Goal: Information Seeking & Learning: Find specific fact

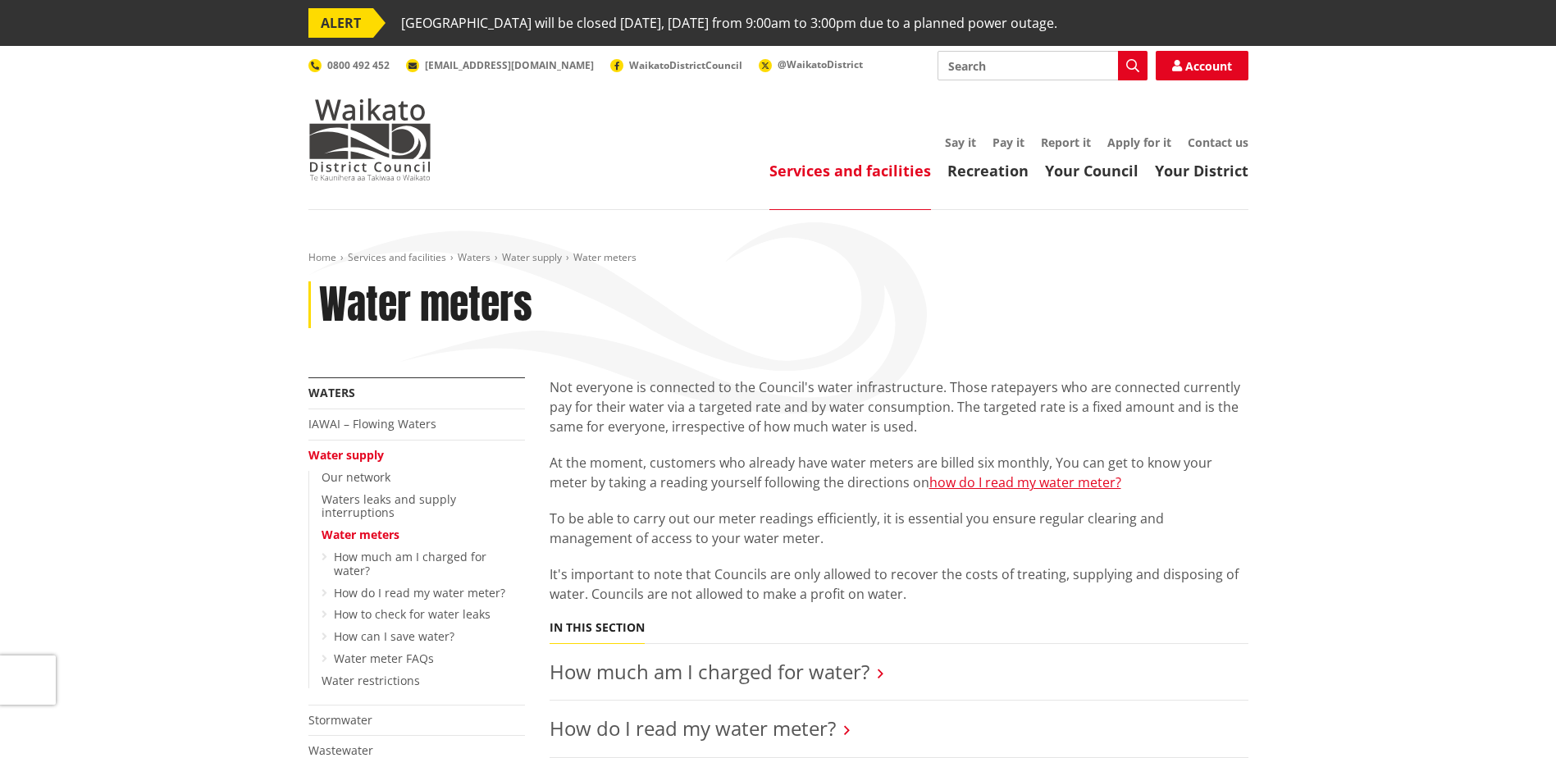
click at [1010, 67] on input "Search" at bounding box center [1043, 66] width 210 height 30
type input "refund"
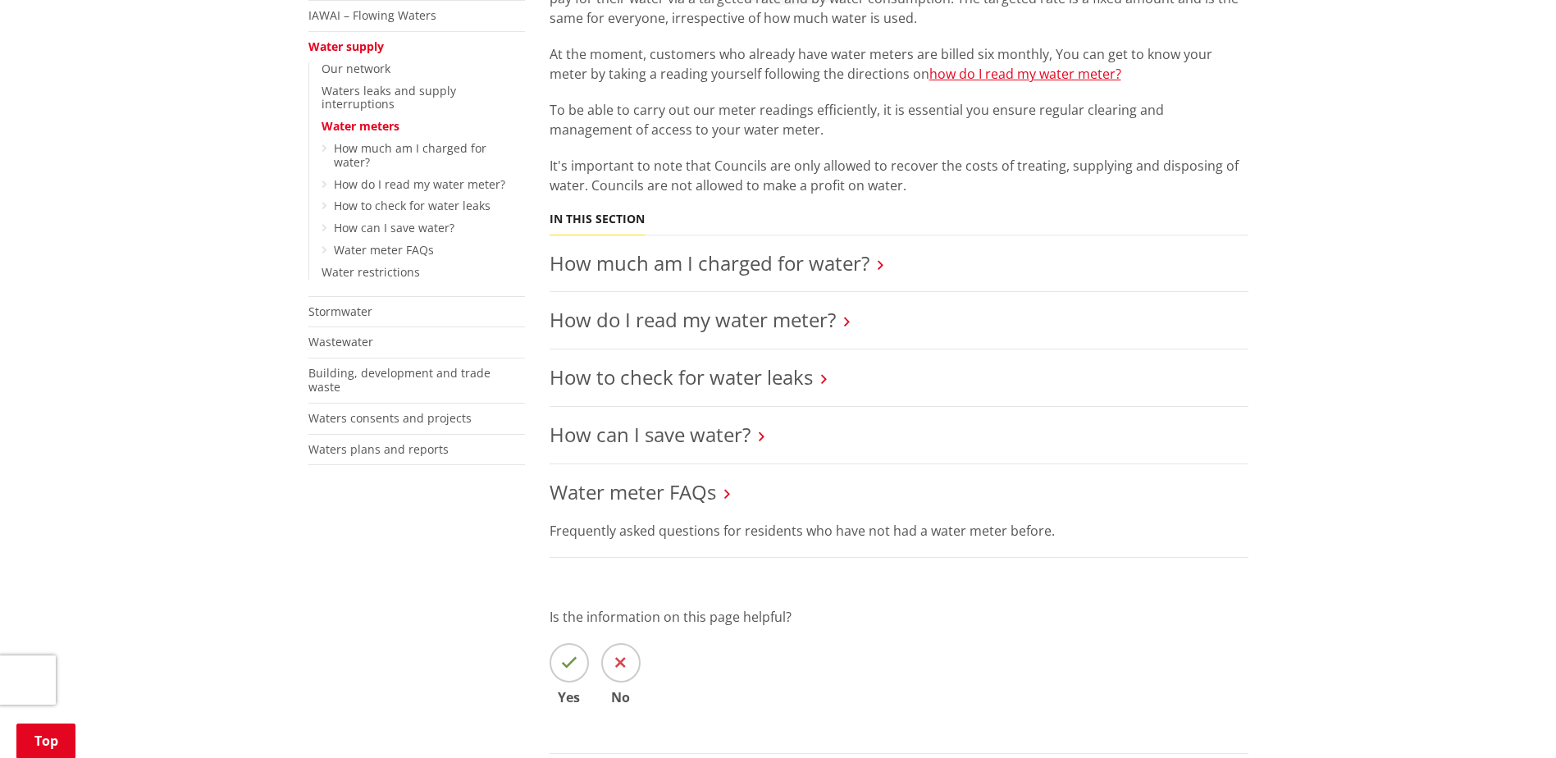
scroll to position [410, 0]
click at [816, 275] on li "How much am I charged for water?" at bounding box center [899, 262] width 699 height 57
click at [819, 269] on link "How much am I charged for water?" at bounding box center [710, 261] width 320 height 27
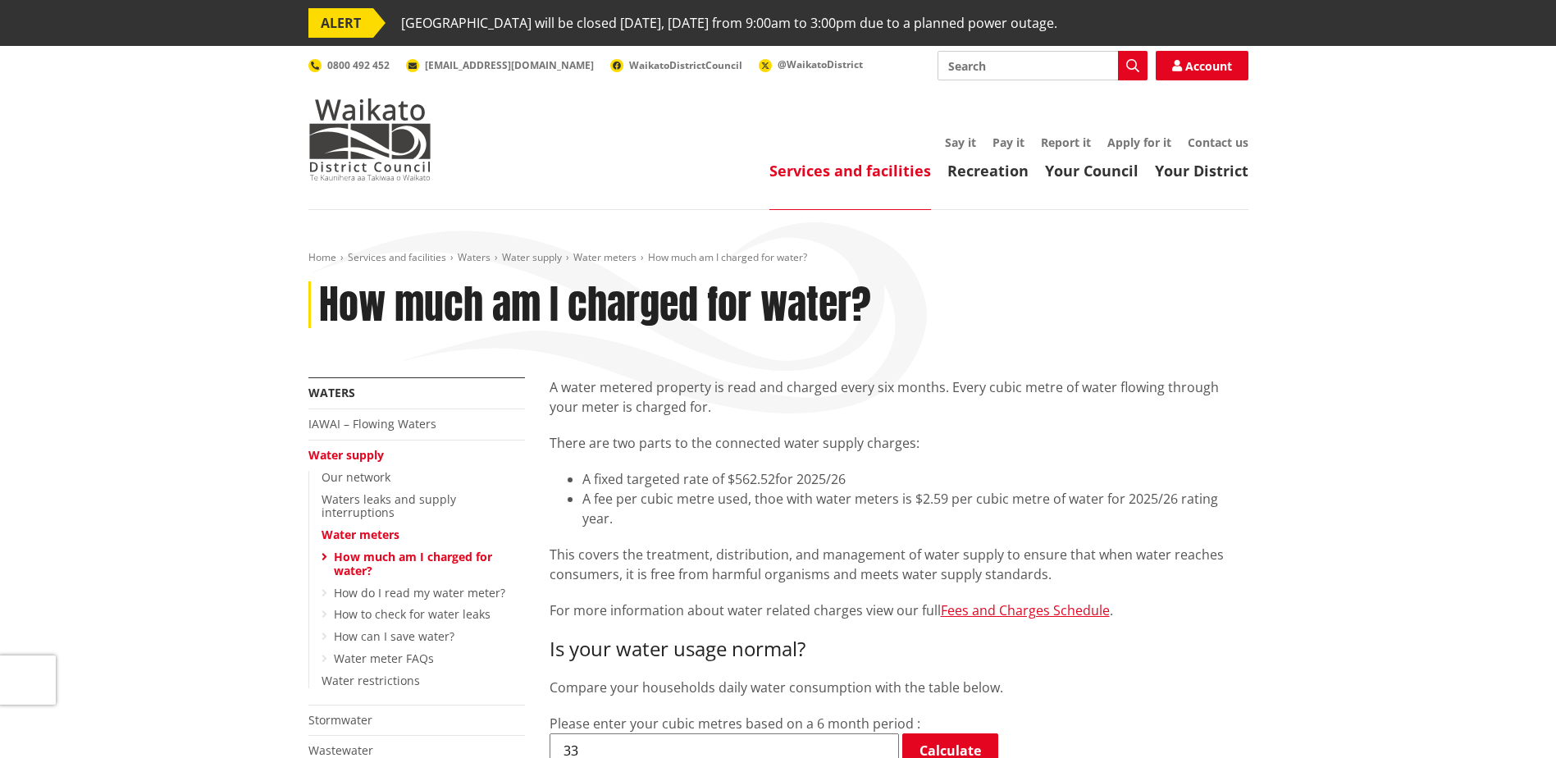
click at [883, 277] on div "Home Services and facilities Waters Water supply Water meters How much am I cha…" at bounding box center [778, 314] width 965 height 126
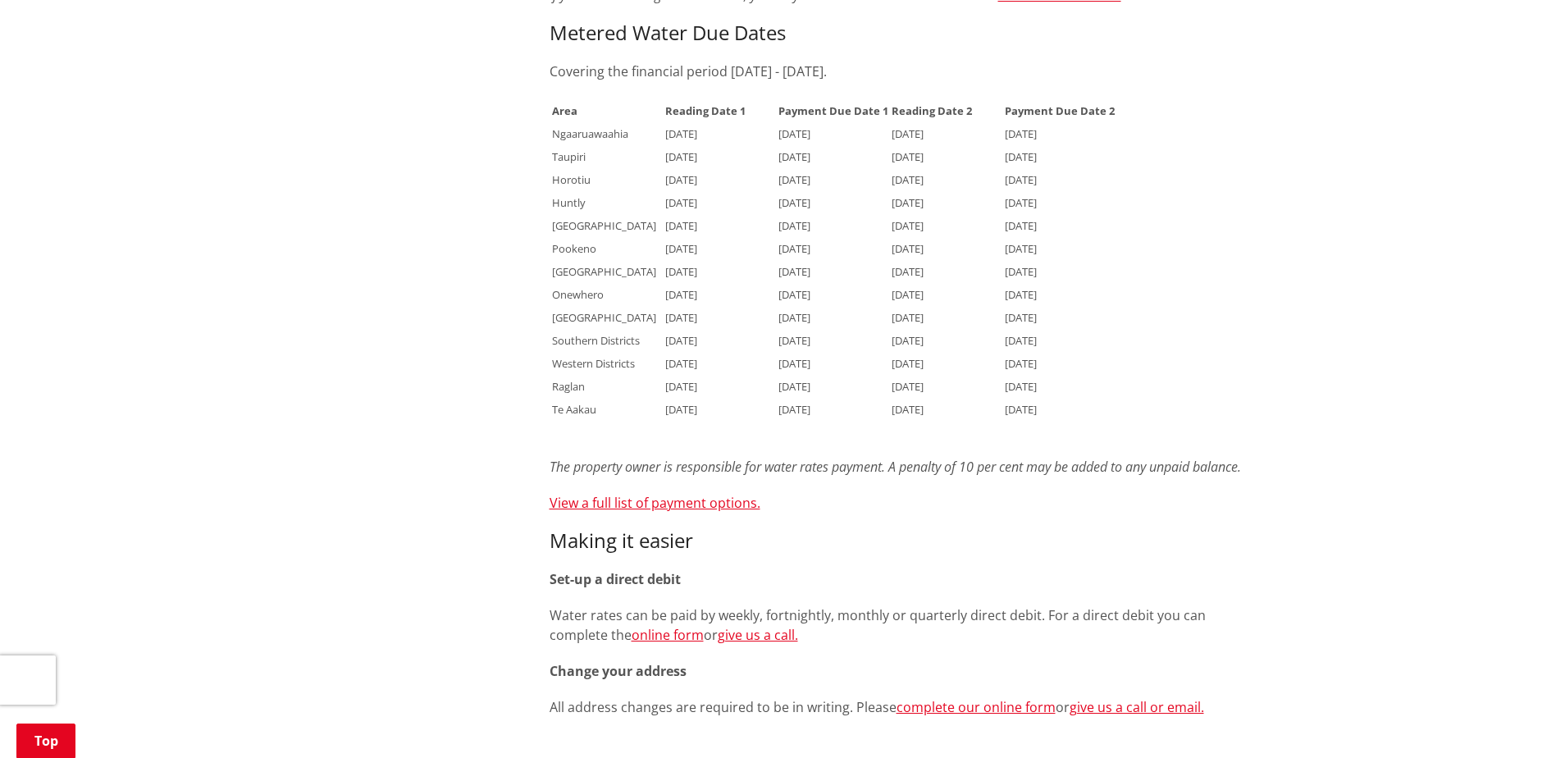
scroll to position [1331, 0]
click at [695, 496] on link "View a full list of payment options." at bounding box center [655, 502] width 211 height 18
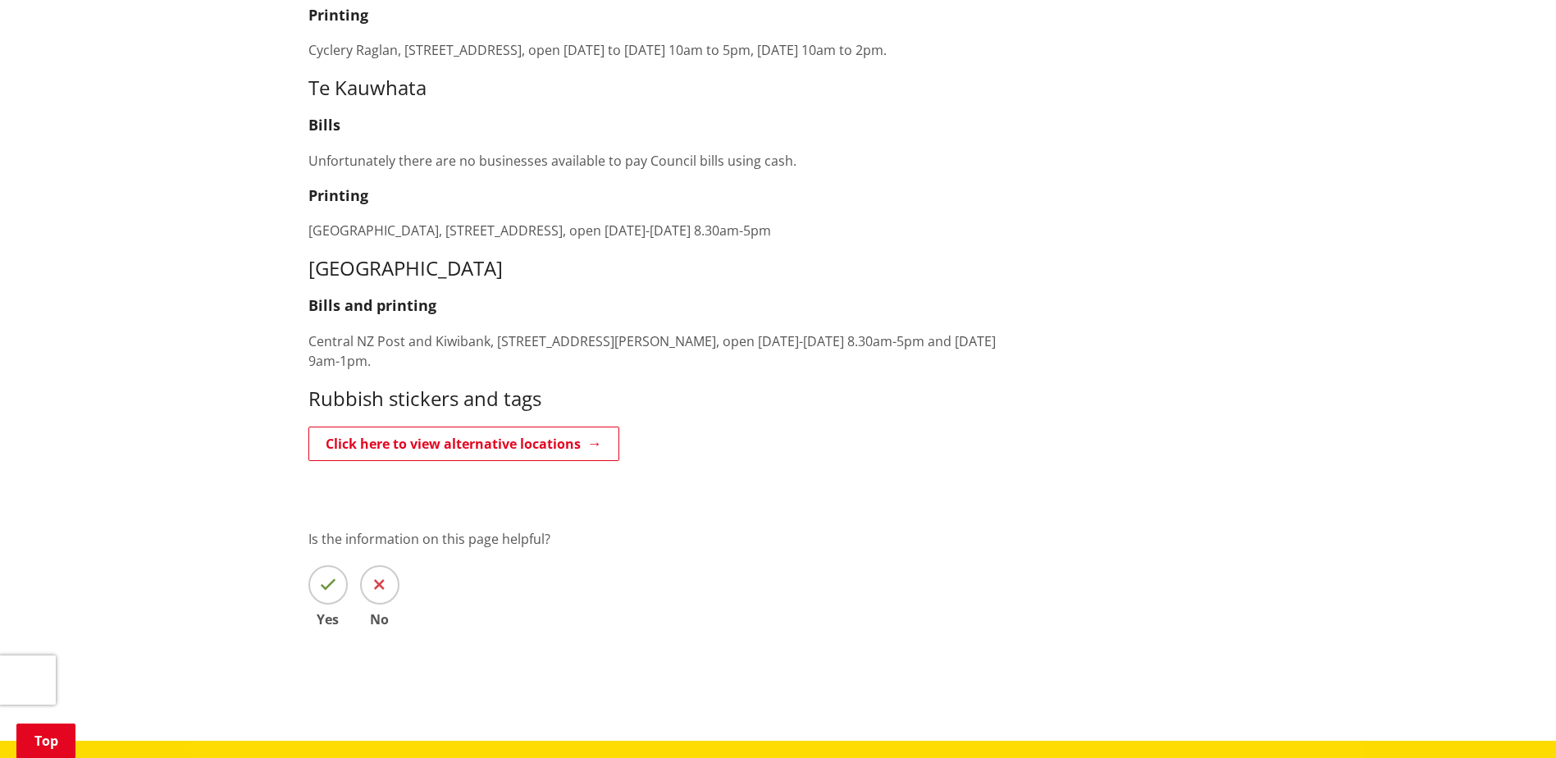
scroll to position [3363, 0]
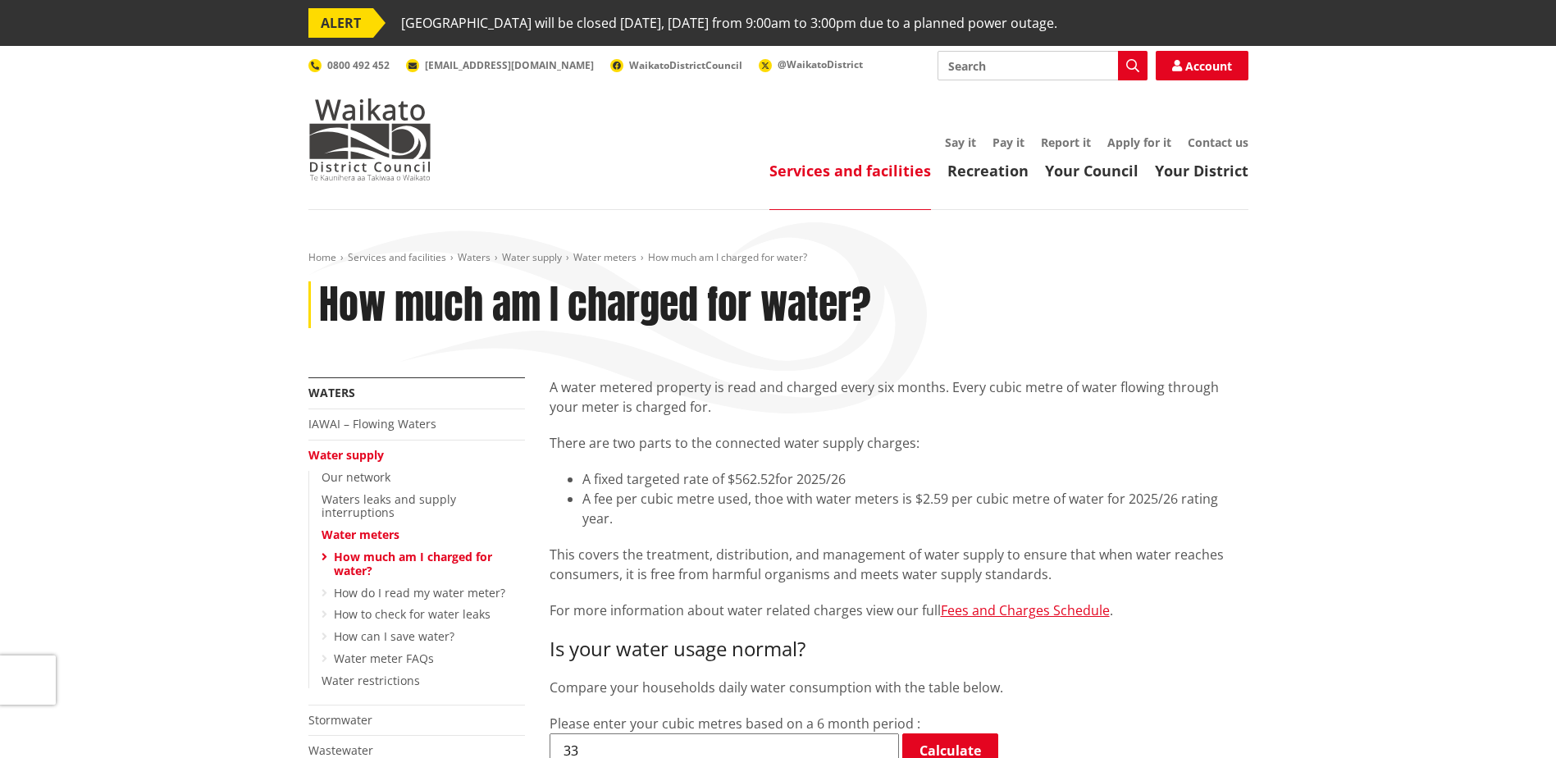
click at [991, 66] on input "Search" at bounding box center [1043, 66] width 210 height 30
type input "Refund"
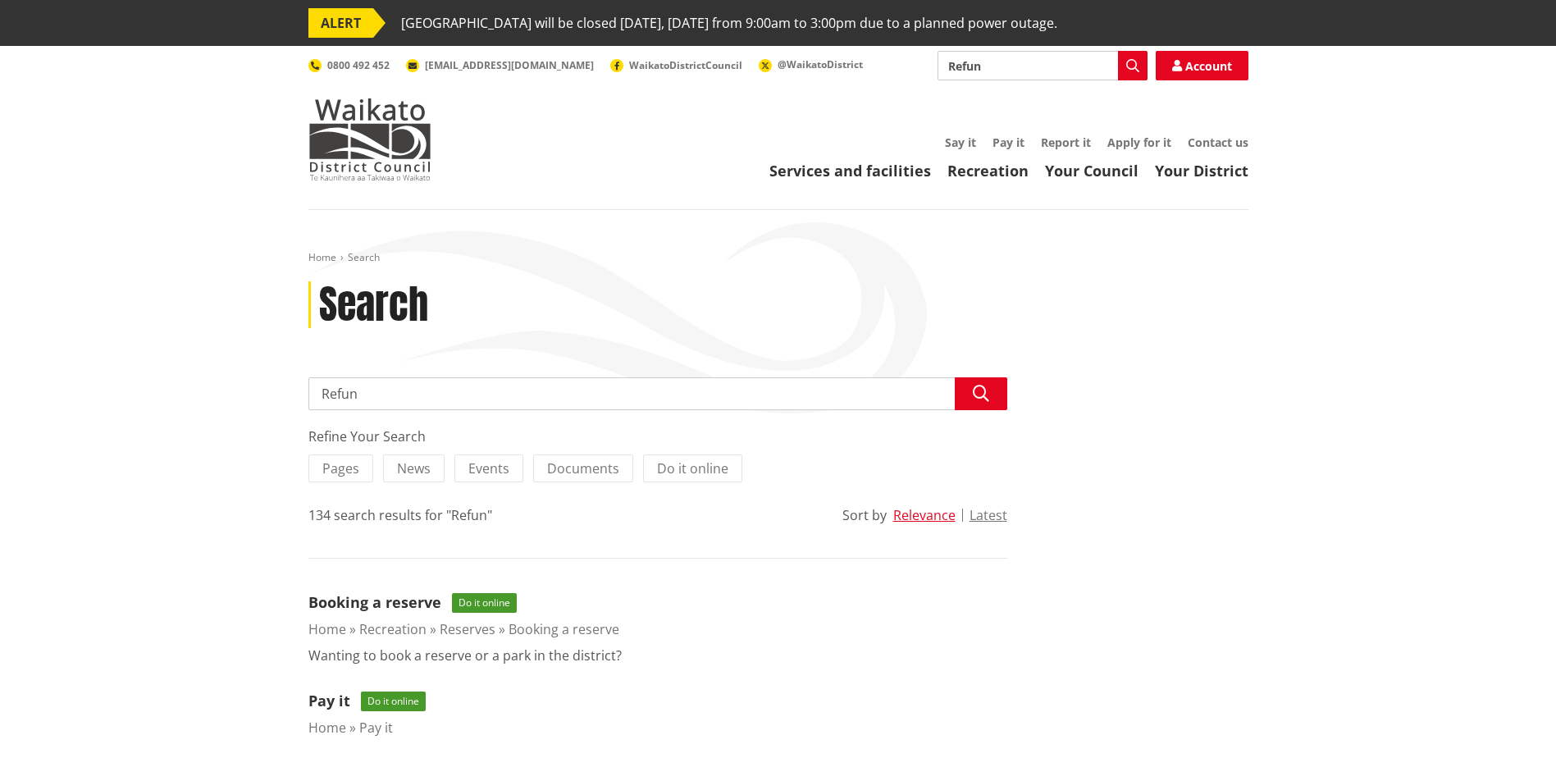
type input "Refund"
click at [1006, 67] on input "Refund" at bounding box center [1043, 66] width 210 height 30
type input "Refund"
click at [1138, 69] on icon "button" at bounding box center [1132, 65] width 13 height 13
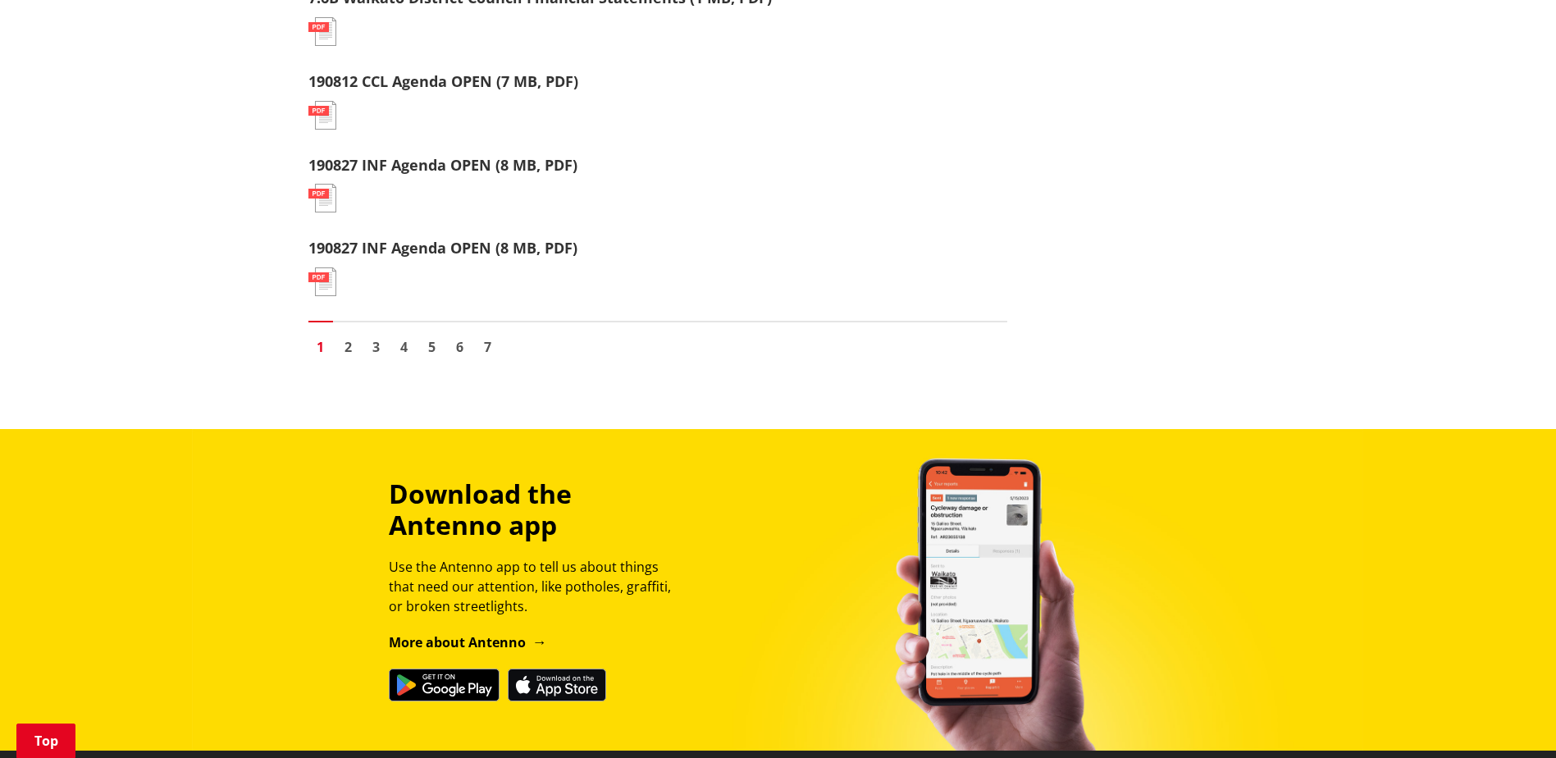
scroll to position [2133, 0]
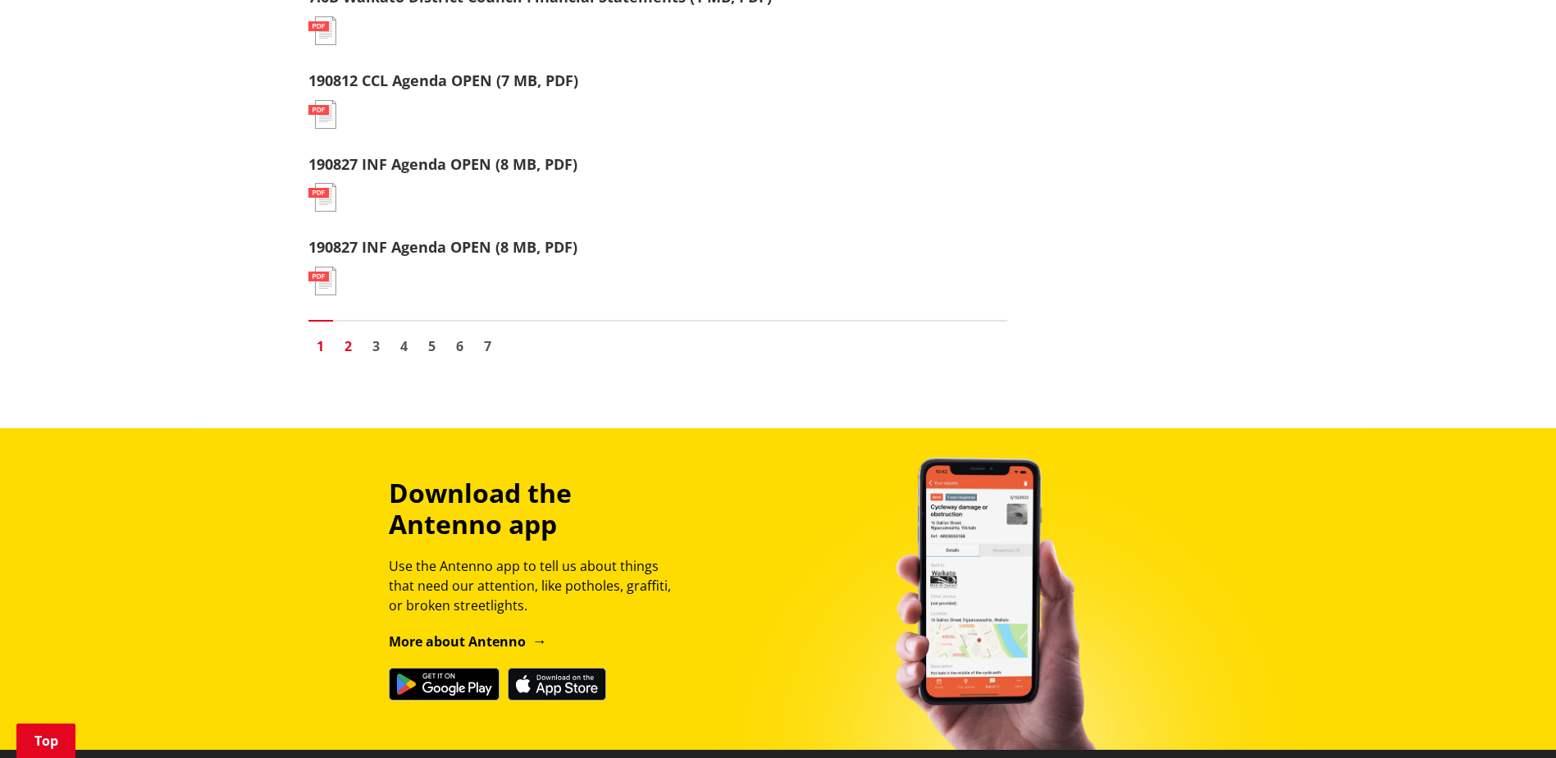
click at [350, 334] on link "2" at bounding box center [348, 346] width 25 height 25
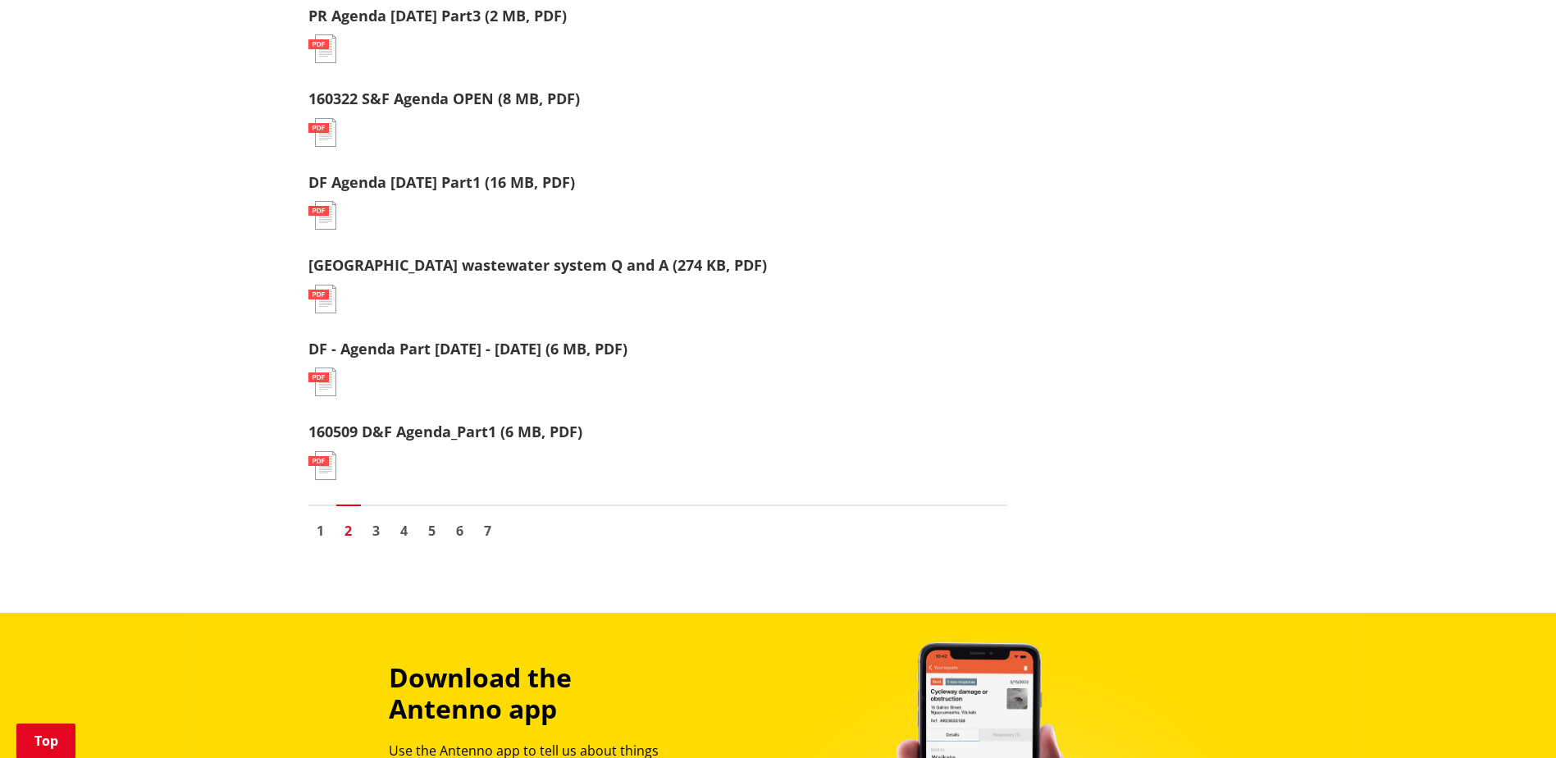
scroll to position [1969, 0]
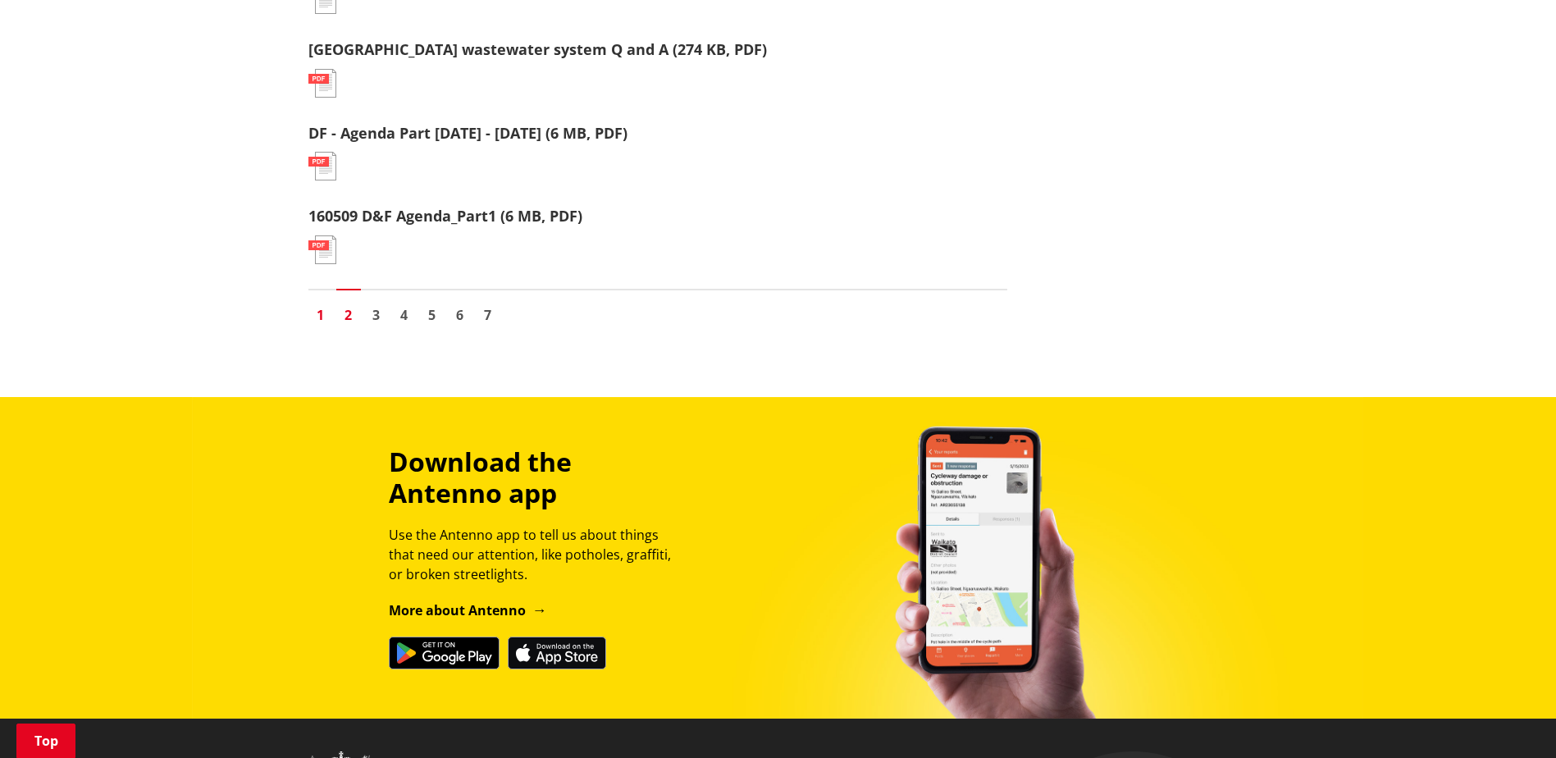
click at [313, 311] on link "1" at bounding box center [320, 315] width 25 height 25
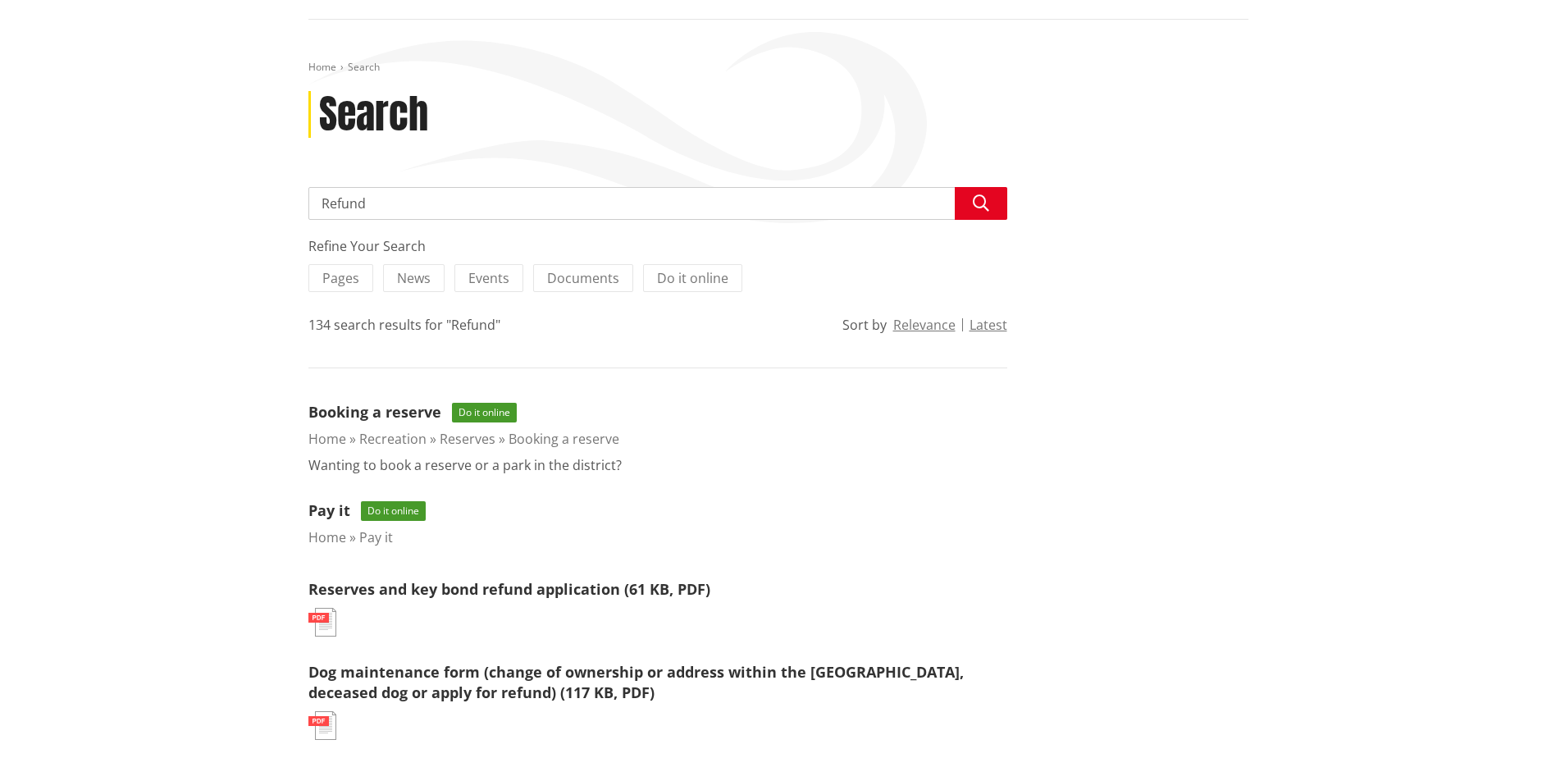
scroll to position [410, 0]
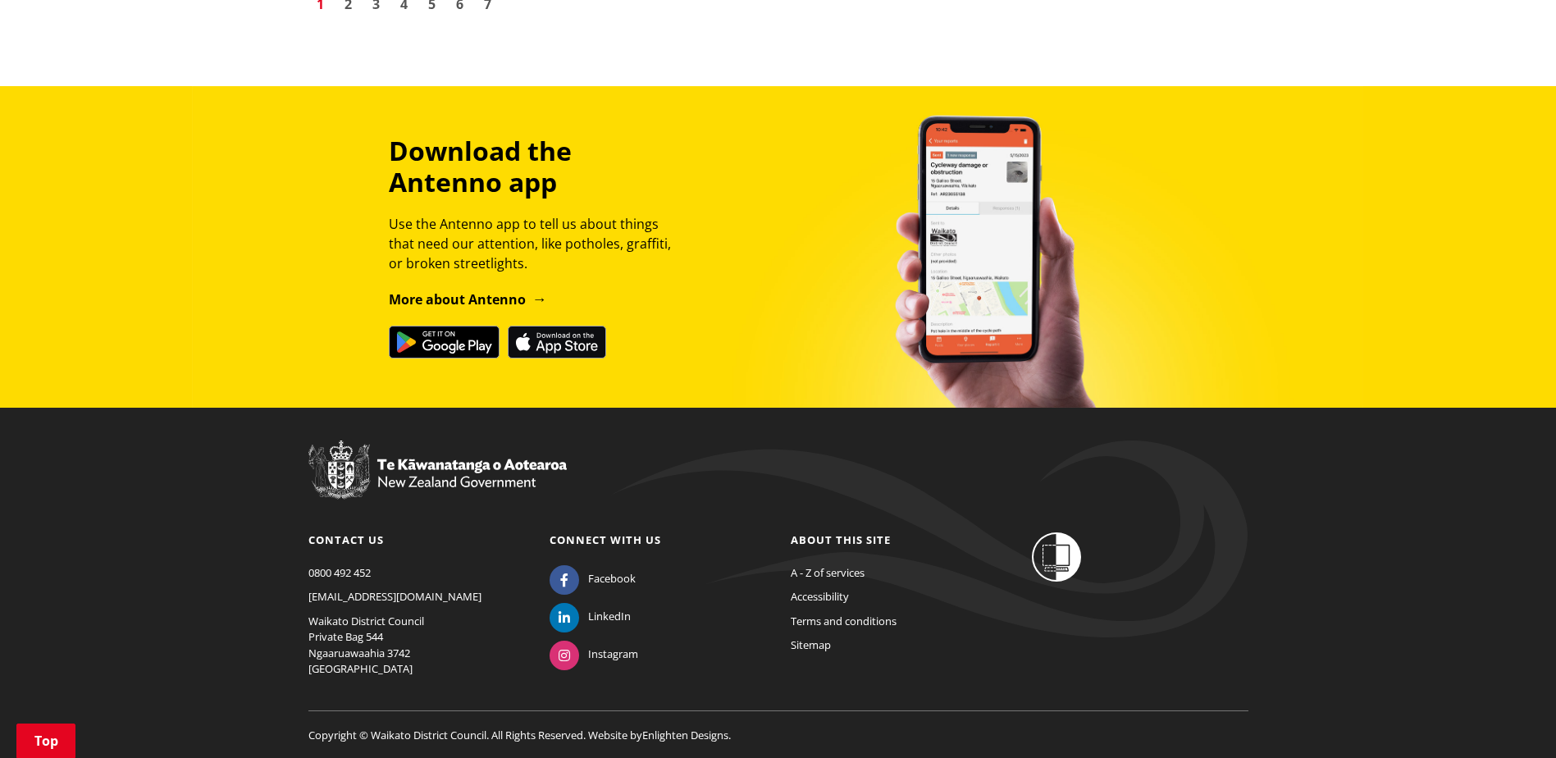
scroll to position [2486, 0]
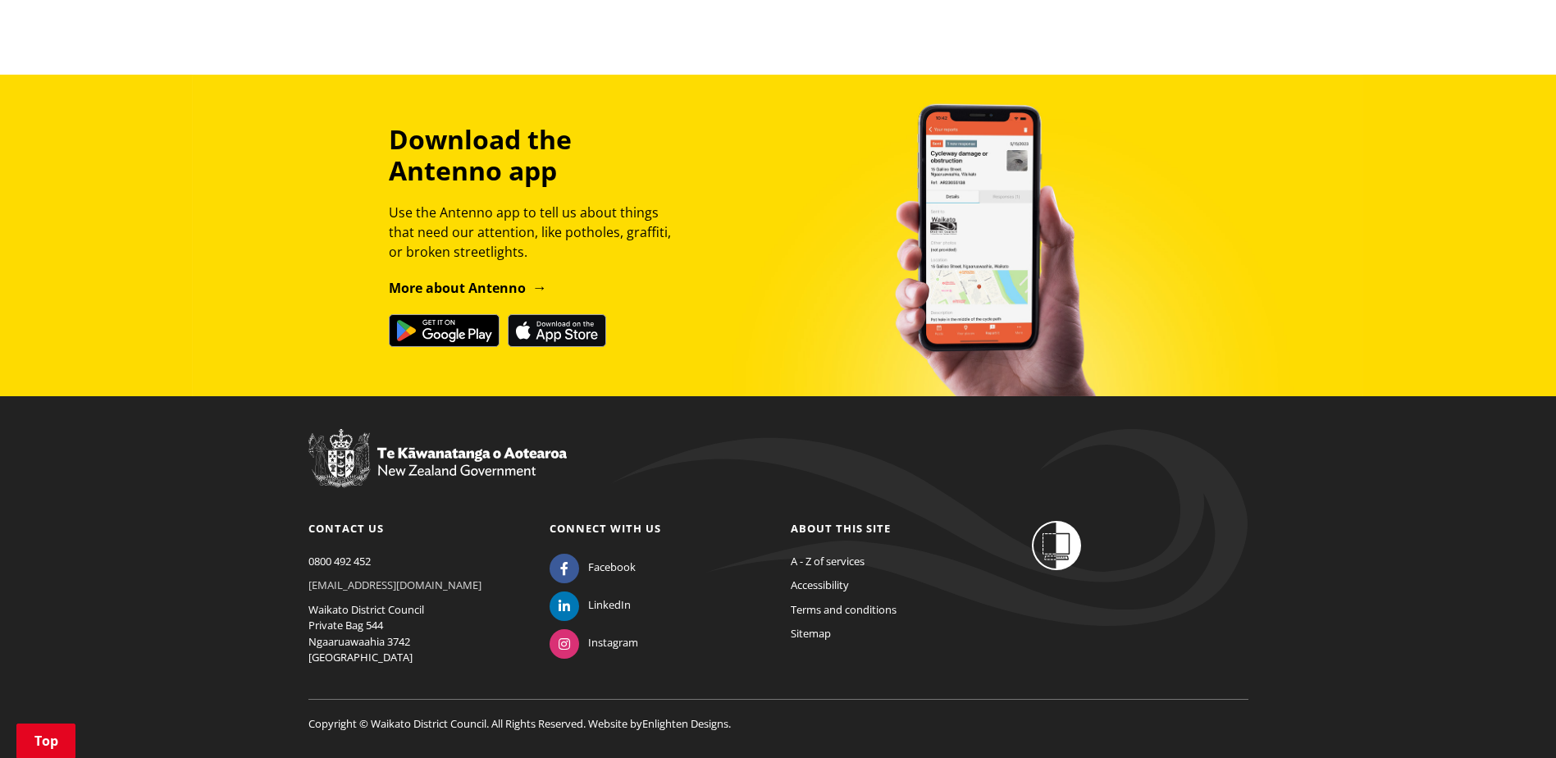
click at [335, 577] on link "[EMAIL_ADDRESS][DOMAIN_NAME]" at bounding box center [394, 584] width 173 height 15
click at [818, 197] on div "Download the Antenno app Use the Antenno app to tell us about things that need …" at bounding box center [778, 236] width 965 height 224
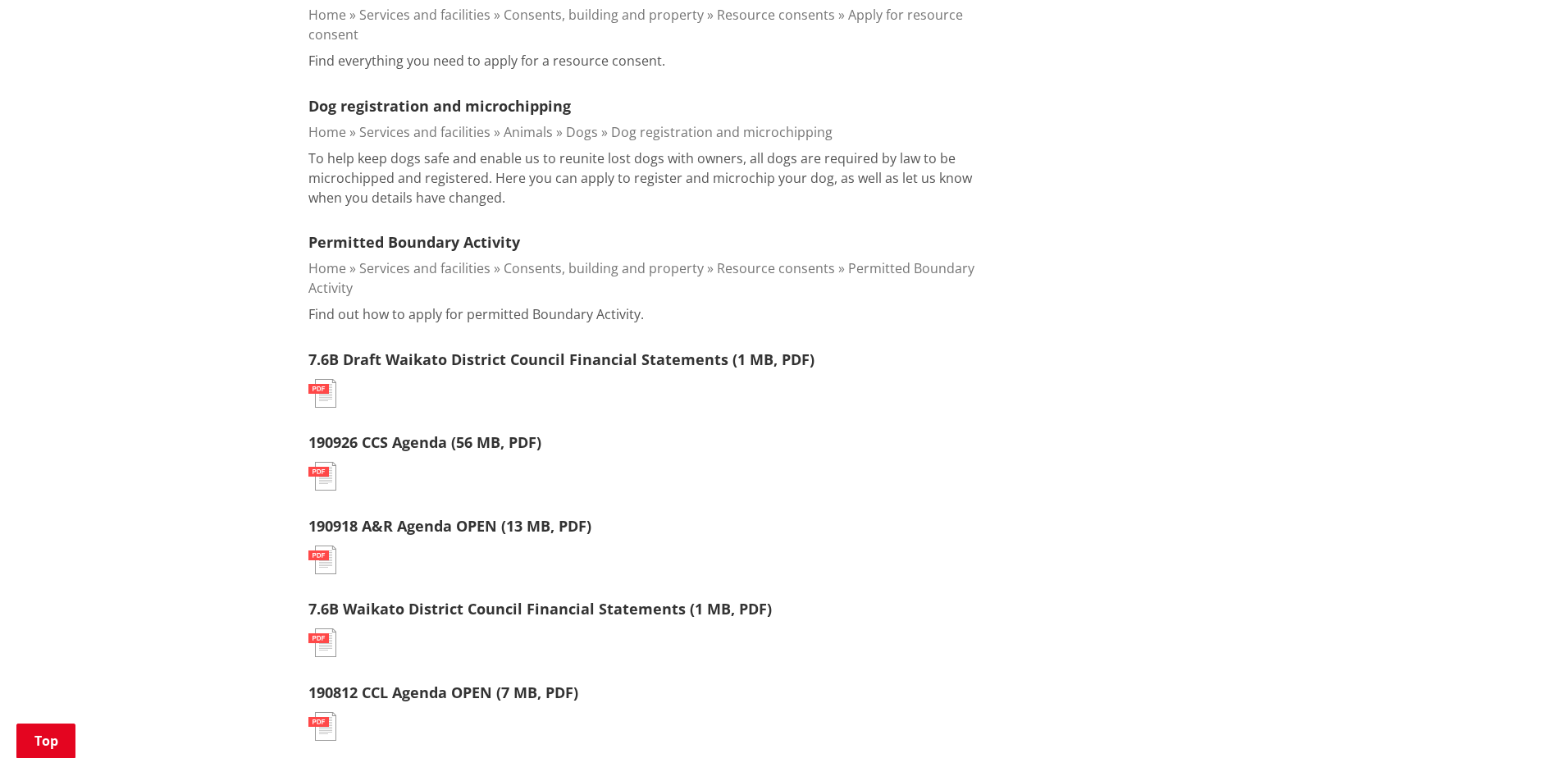
scroll to position [1420, 0]
